Goal: Information Seeking & Learning: Learn about a topic

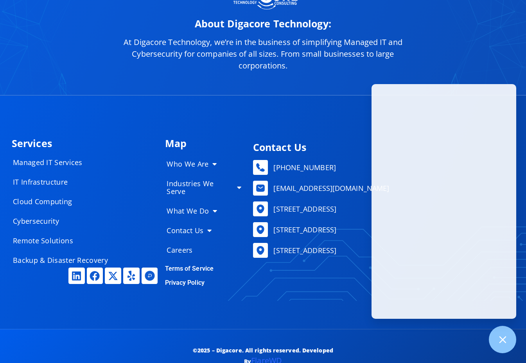
scroll to position [3769, 0]
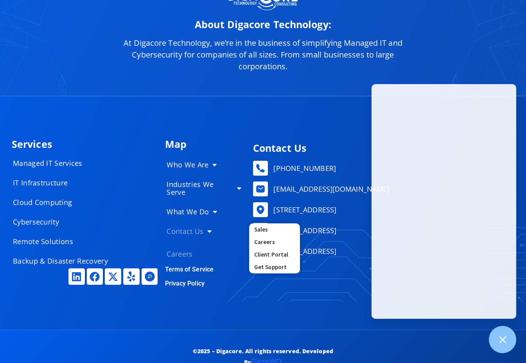
click at [186, 246] on link "Careers" at bounding box center [204, 254] width 90 height 16
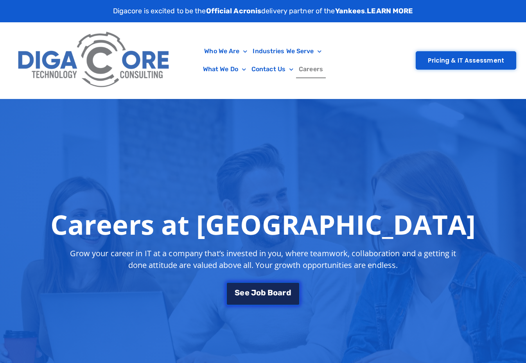
click at [268, 287] on link "S e e J o b B o a r d" at bounding box center [262, 293] width 73 height 23
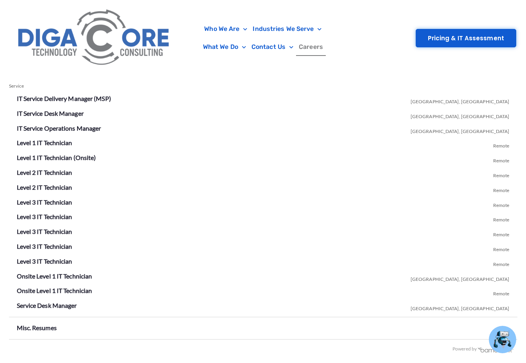
scroll to position [1389, 0]
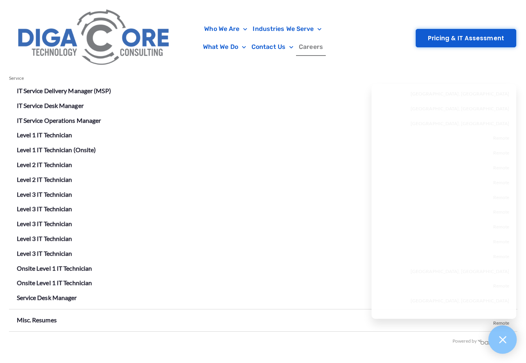
click at [497, 335] on div at bounding box center [502, 339] width 29 height 29
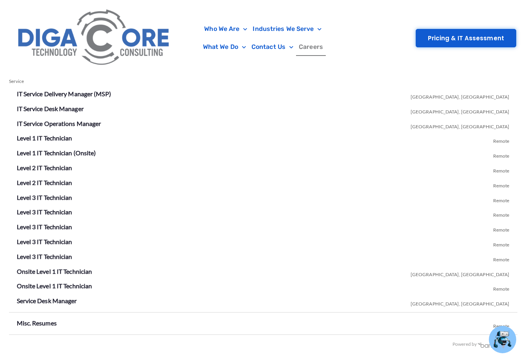
scroll to position [1380, 0]
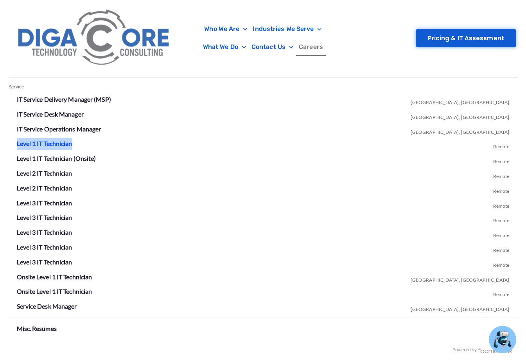
click at [57, 140] on link "Level 1 IT Technician" at bounding box center [45, 143] width 56 height 7
click at [65, 169] on link "Level 2 IT Technician" at bounding box center [45, 172] width 56 height 7
click at [57, 142] on link "Level 1 IT Technician" at bounding box center [45, 143] width 56 height 7
click at [77, 154] on link "Level 1 IT Technician (Onsite)" at bounding box center [56, 157] width 79 height 7
click at [74, 110] on link "IT Service Desk Manager" at bounding box center [50, 113] width 67 height 7
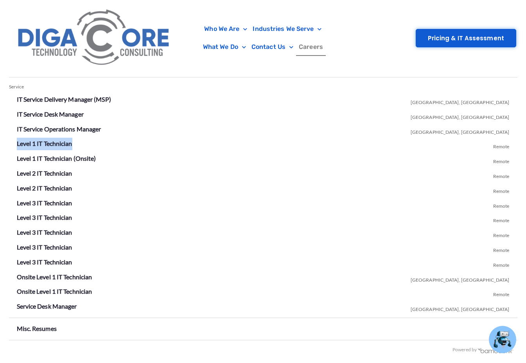
click at [64, 143] on li "Level 1 IT Technician Remote" at bounding box center [263, 144] width 493 height 13
click at [65, 140] on link "Level 1 IT Technician" at bounding box center [45, 143] width 56 height 7
